Goal: Find contact information: Find contact information

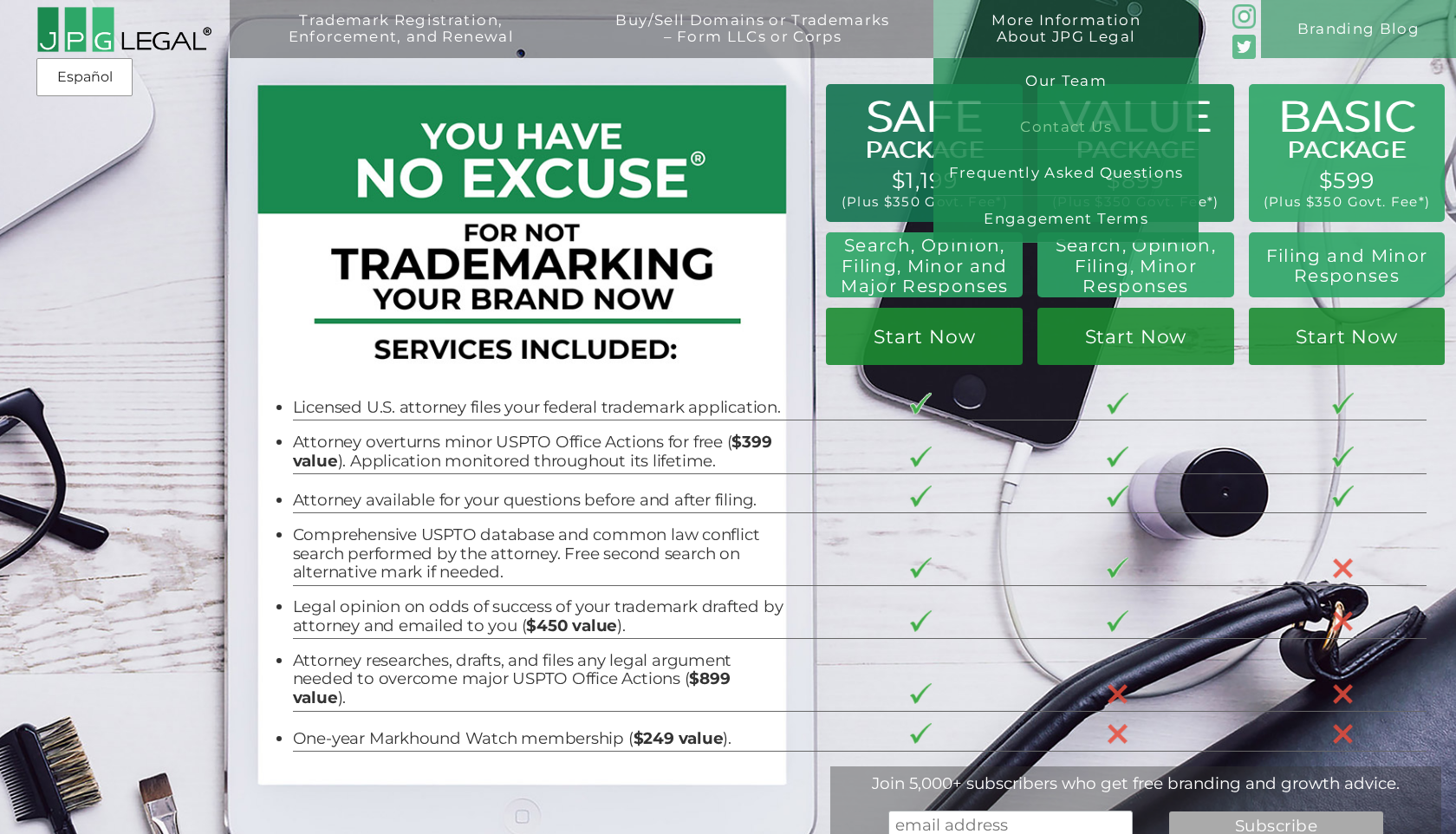
click at [1077, 129] on link "Contact Us" at bounding box center [1066, 126] width 265 height 46
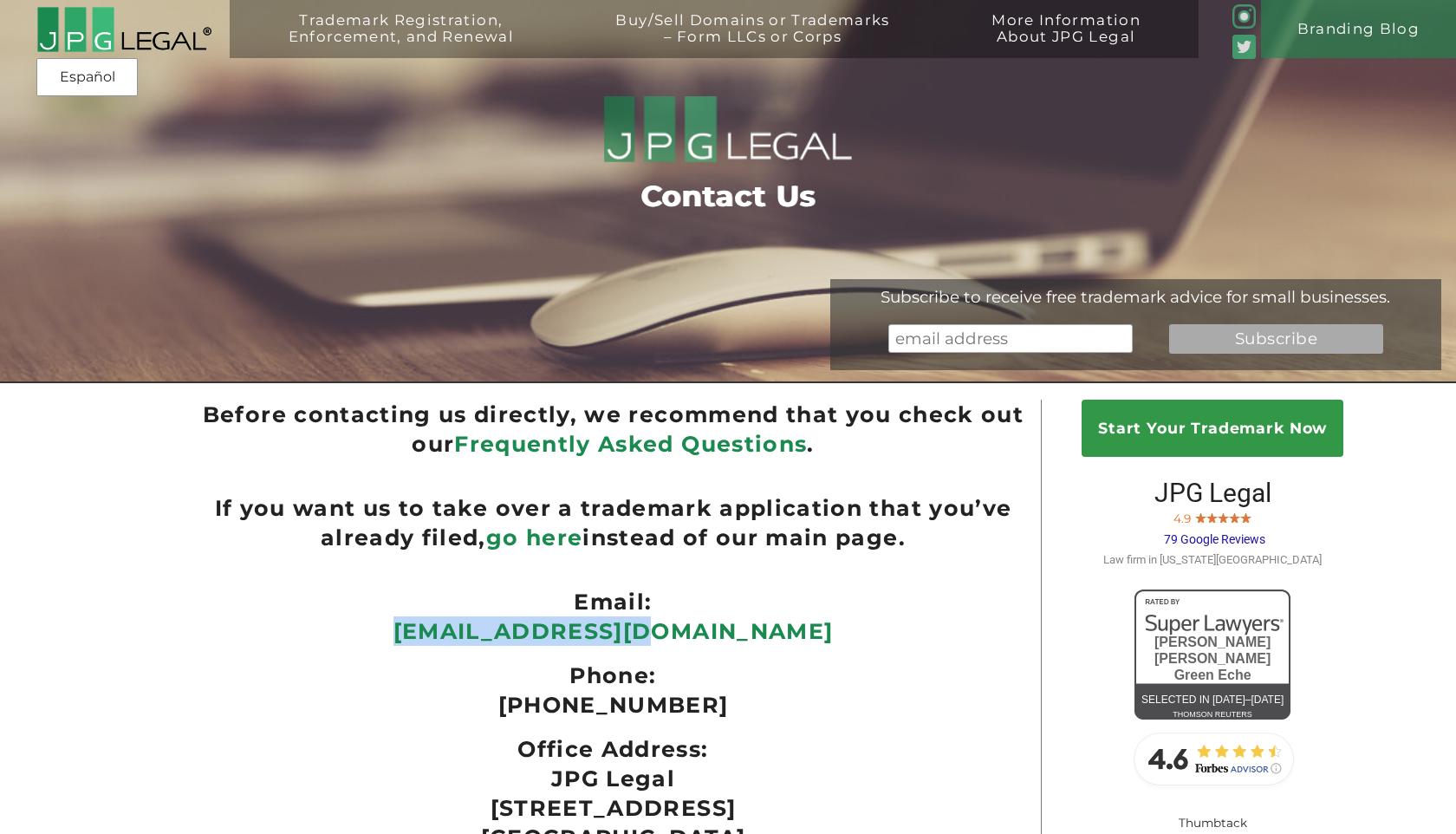
drag, startPoint x: 765, startPoint y: 633, endPoint x: 493, endPoint y: 633, distance: 272.0
click at [494, 633] on p "[EMAIL_ADDRESS][DOMAIN_NAME]" at bounding box center [614, 632] width 822 height 30
copy link "[EMAIL_ADDRESS][DOMAIN_NAME]"
